Goal: Navigation & Orientation: Find specific page/section

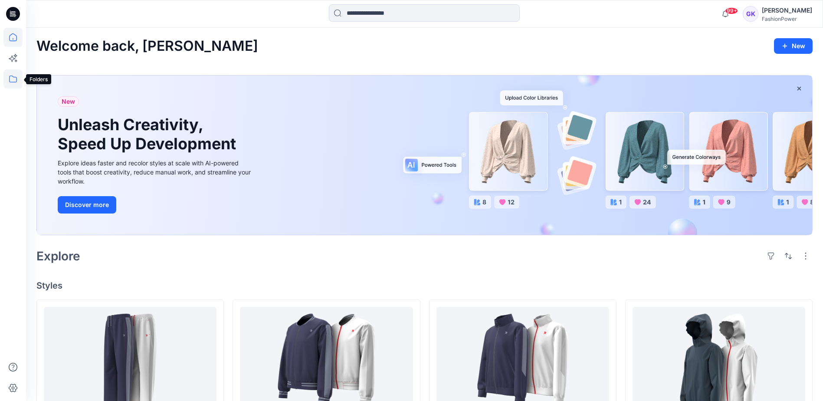
click at [17, 76] on icon at bounding box center [12, 78] width 19 height 19
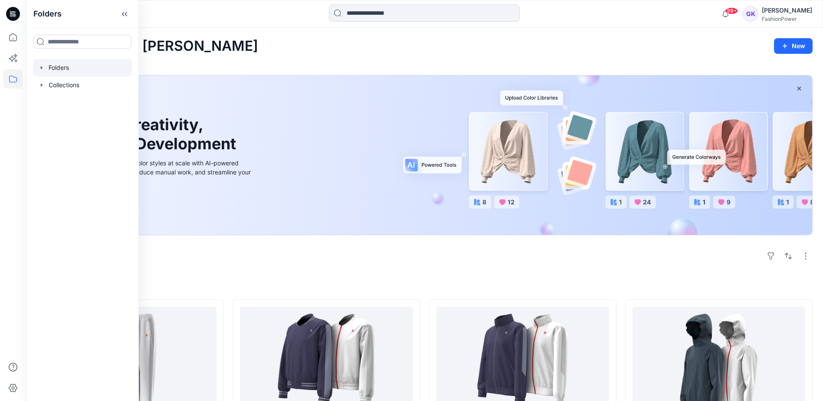
click at [44, 72] on div at bounding box center [82, 67] width 99 height 17
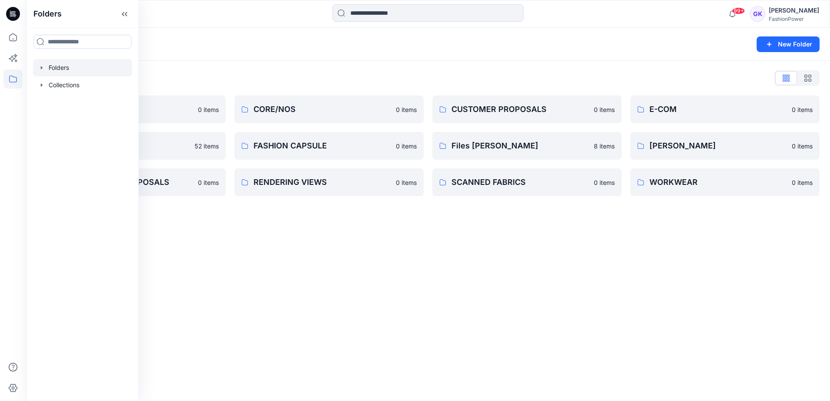
click at [468, 246] on div "Folders New Folder Folders List COLLECTION 0 items FABRICS 52 items OLD_CUSTOME…" at bounding box center [428, 214] width 804 height 373
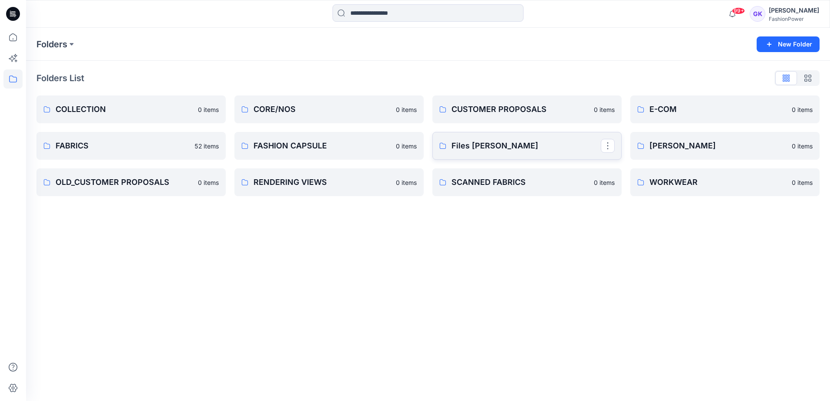
click at [535, 147] on p "Files [PERSON_NAME]" at bounding box center [525, 146] width 149 height 12
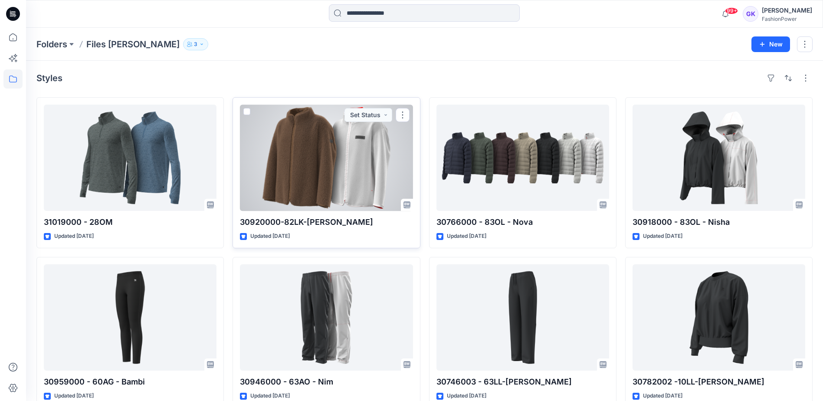
scroll to position [17, 0]
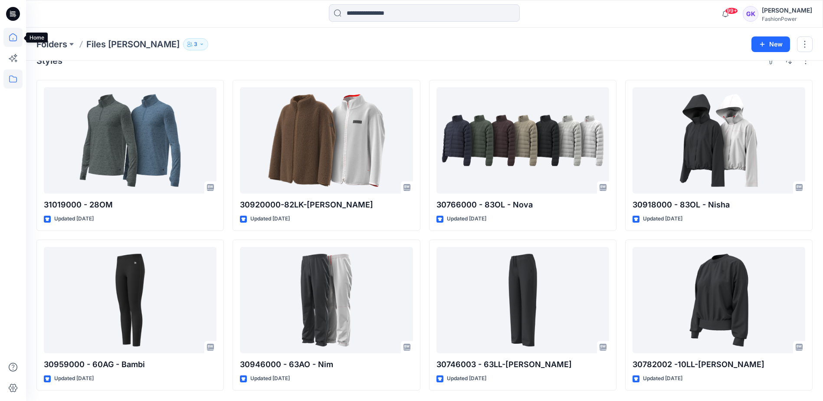
click at [12, 39] on icon at bounding box center [12, 37] width 19 height 19
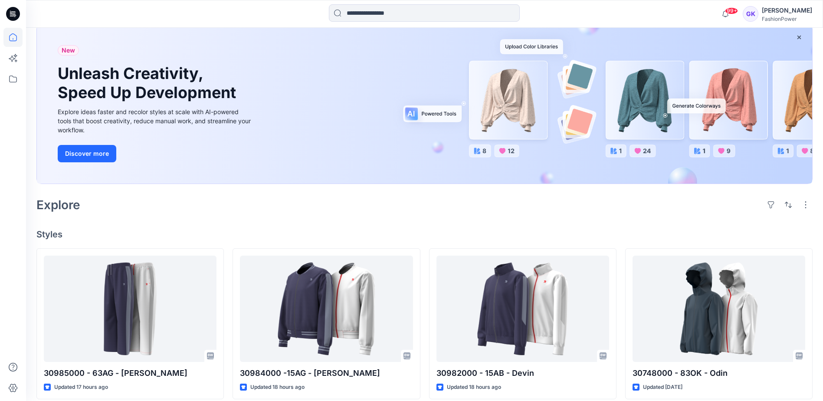
scroll to position [38, 0]
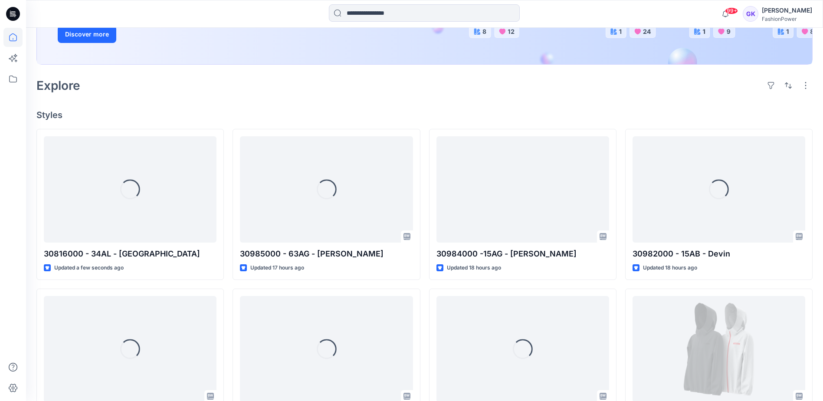
scroll to position [260, 0]
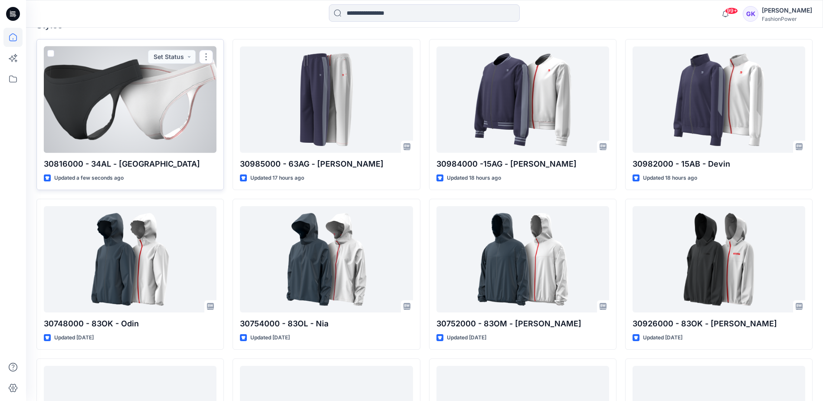
click at [164, 135] on div at bounding box center [130, 99] width 173 height 106
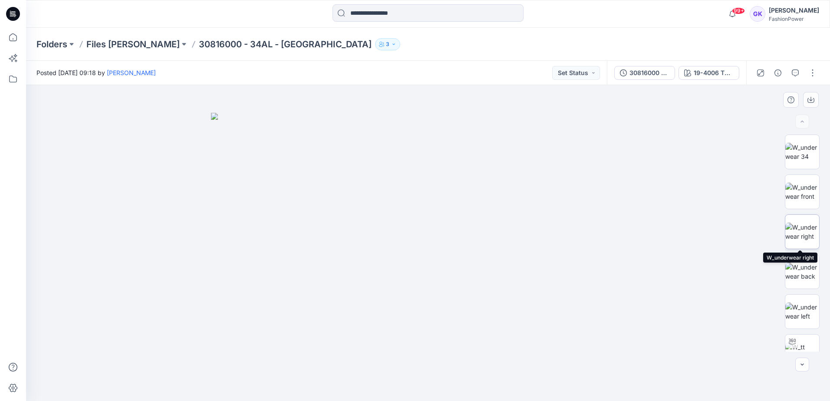
click at [794, 229] on img at bounding box center [802, 232] width 34 height 18
click at [797, 265] on img at bounding box center [802, 272] width 34 height 18
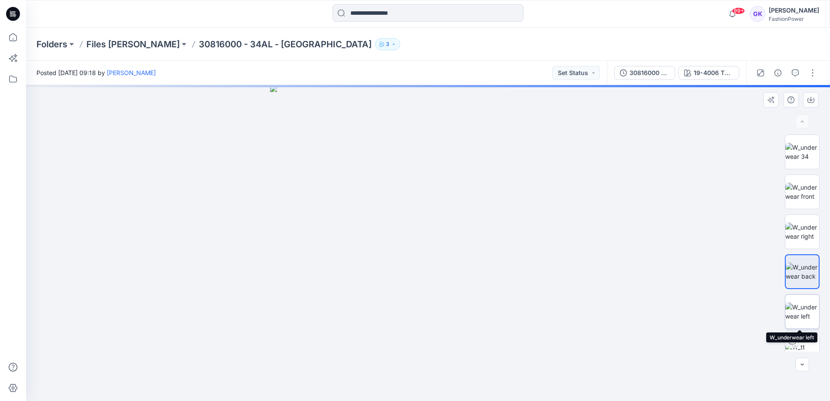
click at [805, 308] on img at bounding box center [802, 312] width 34 height 18
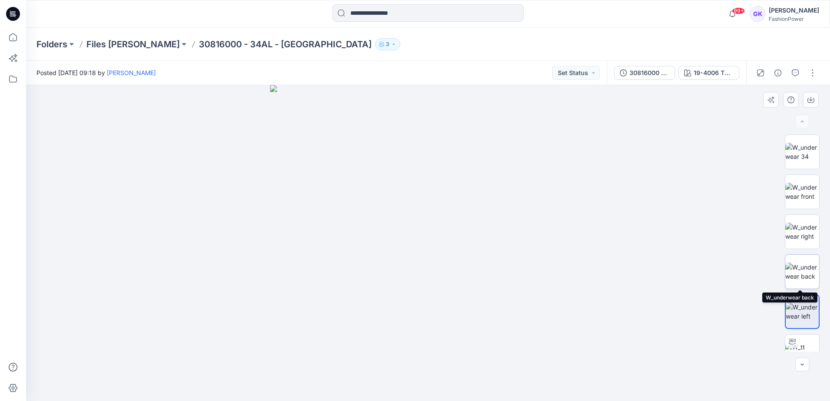
click at [803, 268] on img at bounding box center [802, 272] width 34 height 18
drag, startPoint x: 440, startPoint y: 365, endPoint x: 441, endPoint y: 259, distance: 105.9
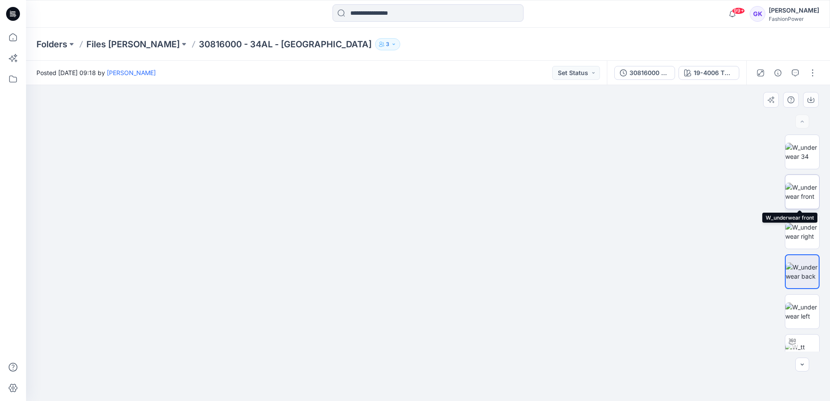
click at [797, 185] on img at bounding box center [802, 192] width 34 height 18
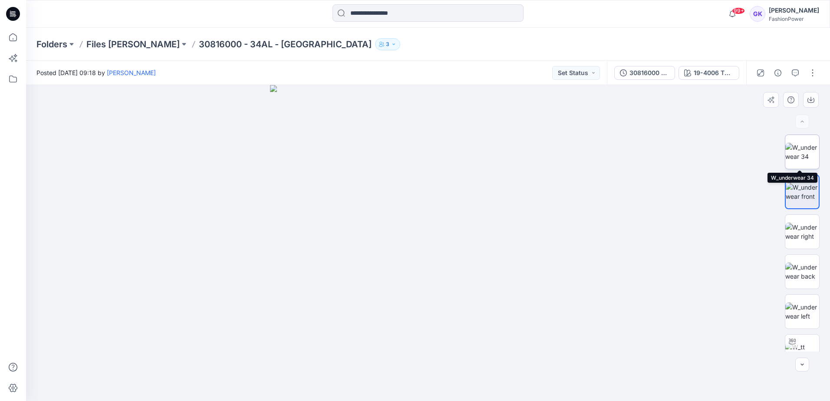
click at [794, 155] on img at bounding box center [802, 152] width 34 height 18
click at [781, 200] on div at bounding box center [802, 243] width 56 height 217
click at [789, 195] on img at bounding box center [802, 192] width 34 height 18
click at [800, 271] on img at bounding box center [802, 272] width 34 height 18
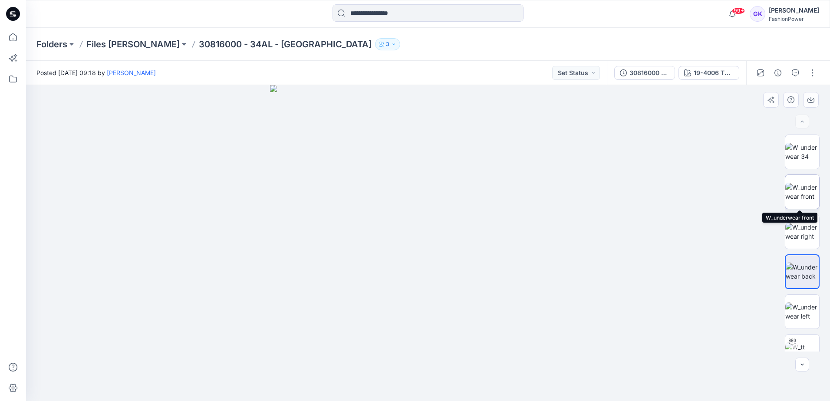
click at [813, 185] on img at bounding box center [802, 192] width 34 height 18
drag, startPoint x: 442, startPoint y: 284, endPoint x: 446, endPoint y: 270, distance: 14.0
click at [446, 270] on img at bounding box center [428, 243] width 316 height 316
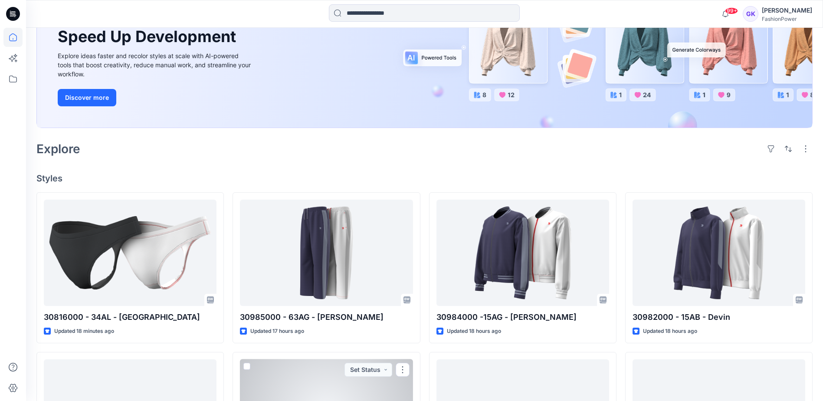
scroll to position [87, 0]
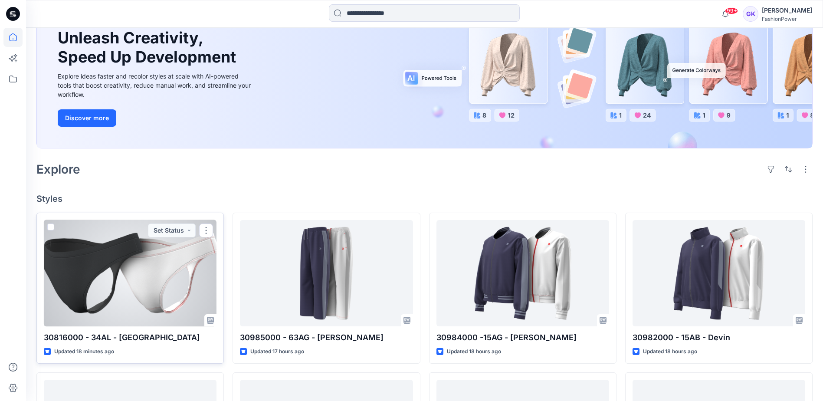
click at [160, 289] on div at bounding box center [130, 273] width 173 height 106
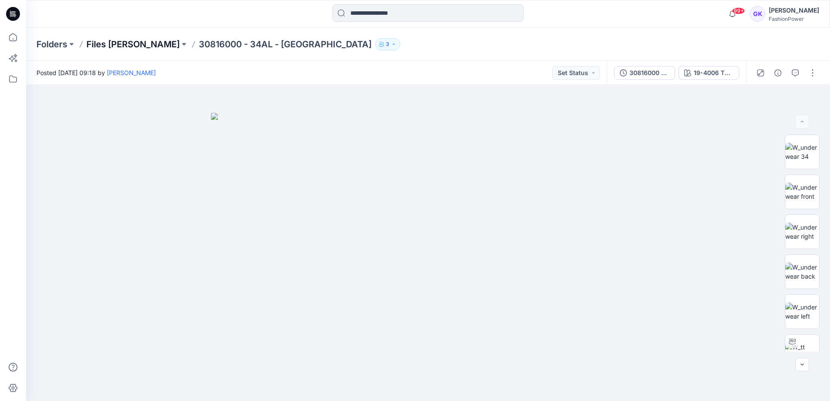
click at [128, 48] on p "Files [PERSON_NAME]" at bounding box center [132, 44] width 93 height 12
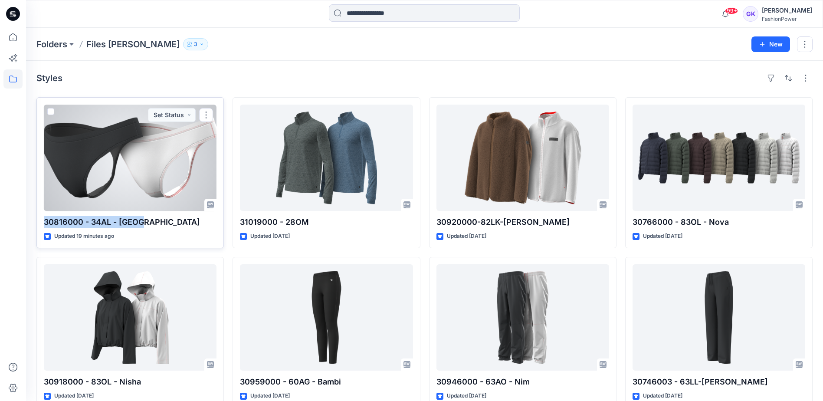
drag, startPoint x: 141, startPoint y: 221, endPoint x: 40, endPoint y: 223, distance: 101.1
click at [40, 223] on div "30816000 - 34AL - Tessa Updated 19 minutes ago Set Status" at bounding box center [130, 172] width 188 height 151
copy p "30816000 - 34AL - [GEOGRAPHIC_DATA]"
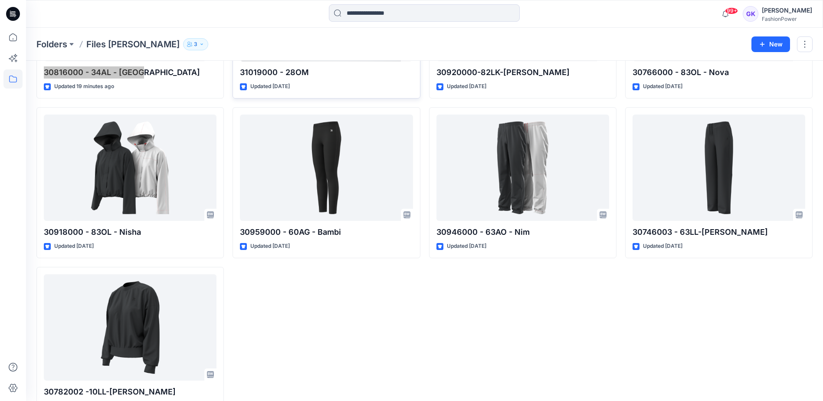
scroll to position [174, 0]
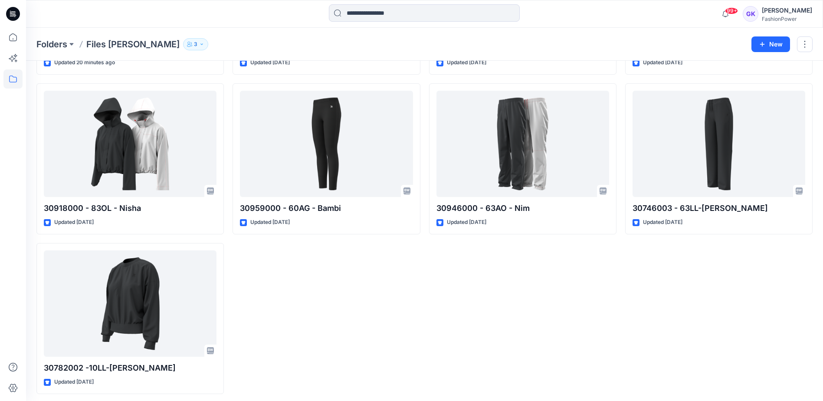
click at [383, 291] on div "31019000 - 28OM Updated 6 days ago 30959000 - 60AG - Bambi Updated 6 days ago" at bounding box center [327, 159] width 188 height 471
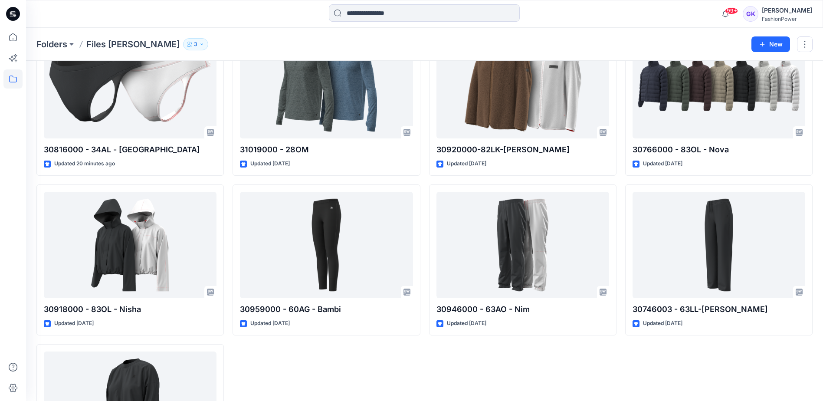
scroll to position [0, 0]
